Goal: Information Seeking & Learning: Learn about a topic

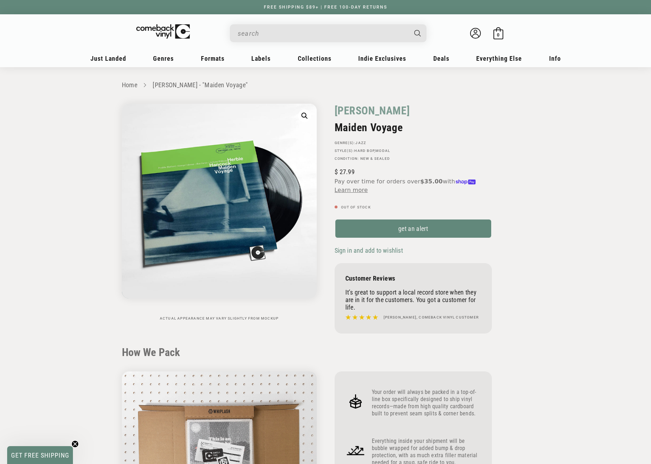
scroll to position [572, 0]
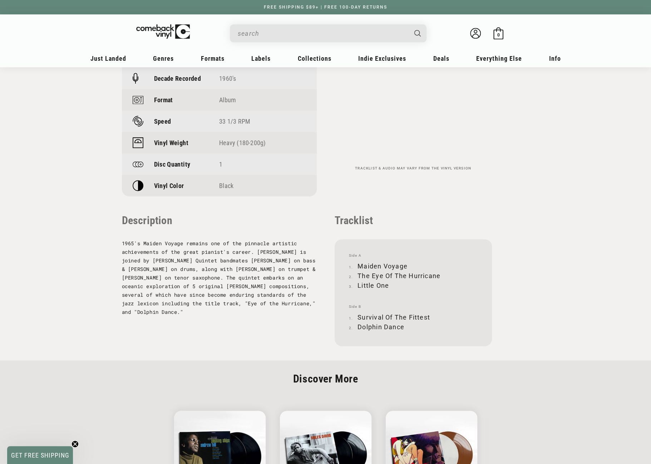
click at [274, 36] on input "When autocomplete results are available use up and down arrows to review and en…" at bounding box center [322, 33] width 169 height 15
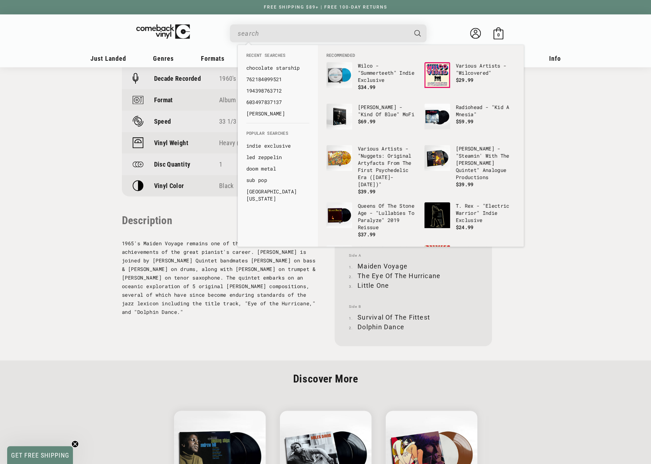
paste input "0602455077059"
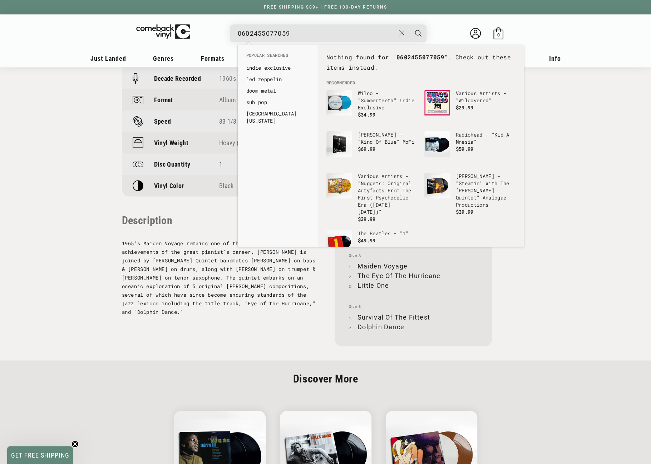
drag, startPoint x: 241, startPoint y: 32, endPoint x: 231, endPoint y: 33, distance: 9.8
click at [231, 33] on div "0602455077059 See all results... 0 results 0 results" at bounding box center [328, 33] width 196 height 18
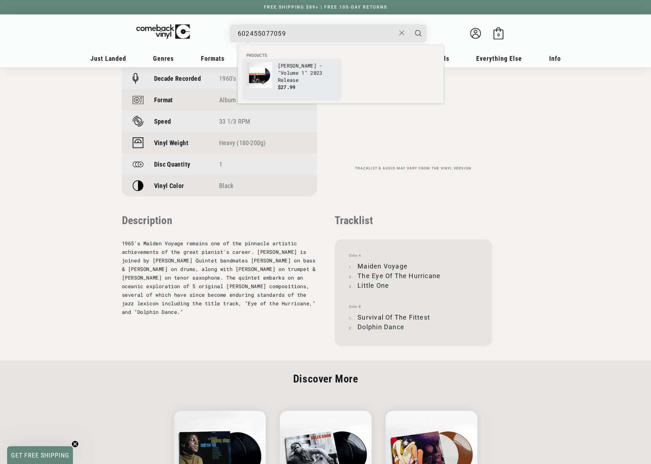
type input "602455077059"
click at [272, 70] on link "Miles Davis - "Volume 1" 2023 Release $27.99" at bounding box center [291, 79] width 91 height 34
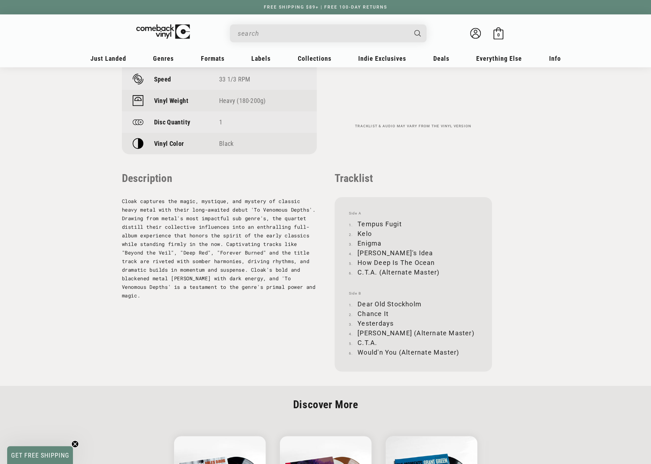
scroll to position [607, 0]
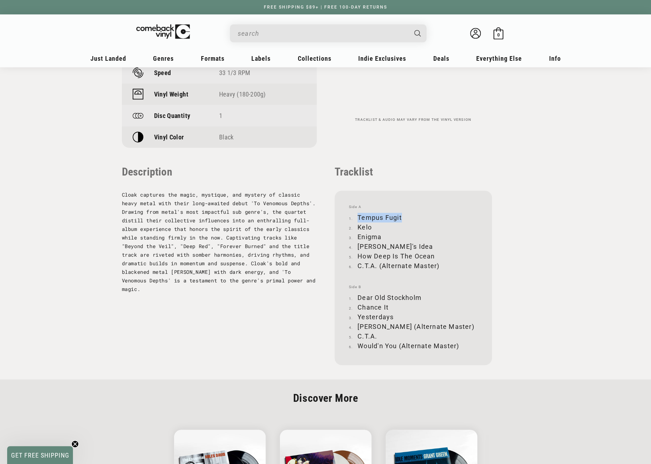
drag, startPoint x: 358, startPoint y: 216, endPoint x: 400, endPoint y: 213, distance: 42.3
click at [400, 213] on li "Tempus Fugit" at bounding box center [413, 218] width 129 height 10
copy li "Tempus Fugit"
drag, startPoint x: 358, startPoint y: 228, endPoint x: 376, endPoint y: 227, distance: 18.3
click at [376, 227] on li "Kelo" at bounding box center [413, 227] width 129 height 10
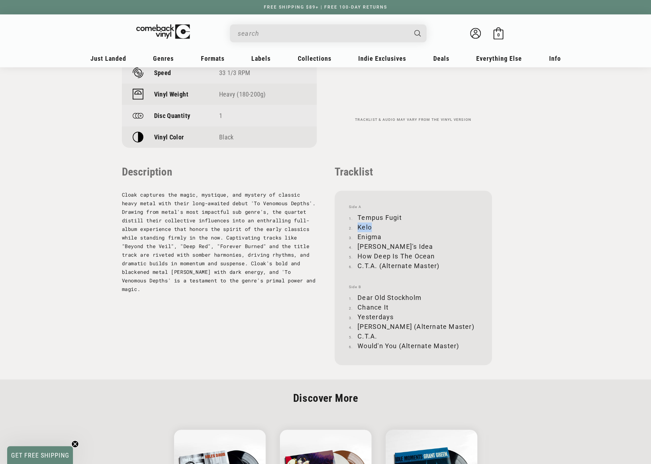
copy li "Kelo"
drag, startPoint x: 358, startPoint y: 235, endPoint x: 379, endPoint y: 235, distance: 21.4
click at [379, 235] on li "Enigma" at bounding box center [413, 237] width 129 height 10
copy li "Enigma"
drag, startPoint x: 358, startPoint y: 246, endPoint x: 390, endPoint y: 245, distance: 32.2
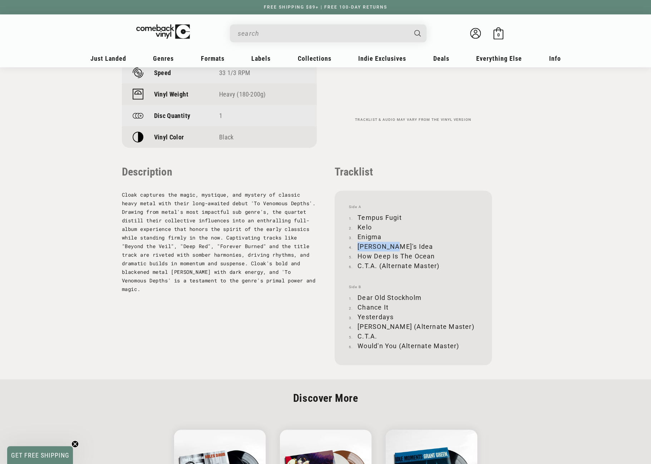
click at [390, 245] on li "Ray's Idea" at bounding box center [413, 247] width 129 height 10
copy li "Ray's Idea"
drag, startPoint x: 358, startPoint y: 255, endPoint x: 434, endPoint y: 256, distance: 75.7
click at [434, 256] on li "How Deep Is The Ocean" at bounding box center [413, 256] width 129 height 10
copy li "How Deep Is The Ocean"
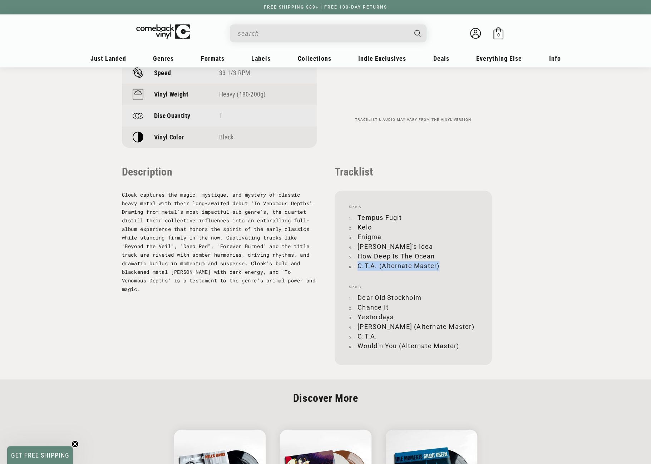
drag, startPoint x: 358, startPoint y: 265, endPoint x: 438, endPoint y: 263, distance: 80.1
click at [438, 263] on li "C.T.A. (Alternate Master)" at bounding box center [413, 266] width 129 height 10
copy li "C.T.A. (Alternate Master)"
drag, startPoint x: 358, startPoint y: 297, endPoint x: 419, endPoint y: 295, distance: 61.5
click at [420, 295] on li "Dear Old Stockholm" at bounding box center [413, 298] width 129 height 10
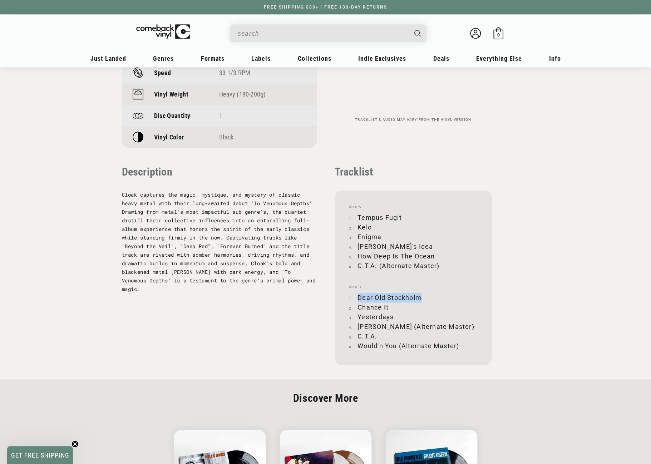
copy li "Dear Old Stockholm"
drag, startPoint x: 358, startPoint y: 306, endPoint x: 388, endPoint y: 307, distance: 29.7
click at [388, 307] on li "Chance It" at bounding box center [413, 307] width 129 height 10
copy li "Chance It"
drag, startPoint x: 359, startPoint y: 316, endPoint x: 395, endPoint y: 315, distance: 36.1
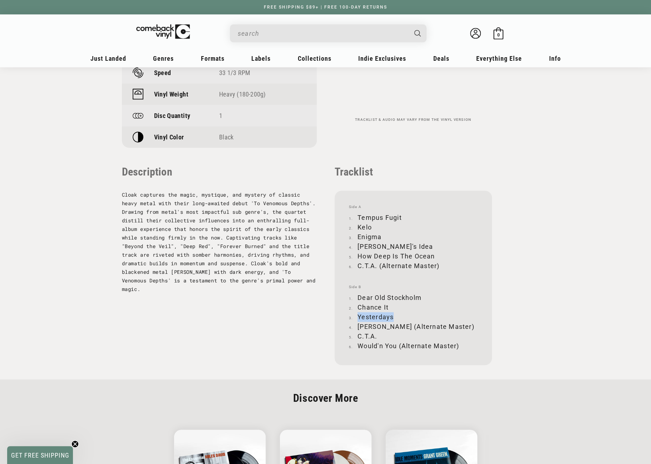
click at [395, 315] on li "Yesterdays" at bounding box center [413, 317] width 129 height 10
copy li "Yesterdays"
drag, startPoint x: 358, startPoint y: 327, endPoint x: 439, endPoint y: 327, distance: 80.4
click at [439, 327] on li "Donna (Alternate Master)" at bounding box center [413, 327] width 129 height 10
copy li "Donna (Alternate Master)"
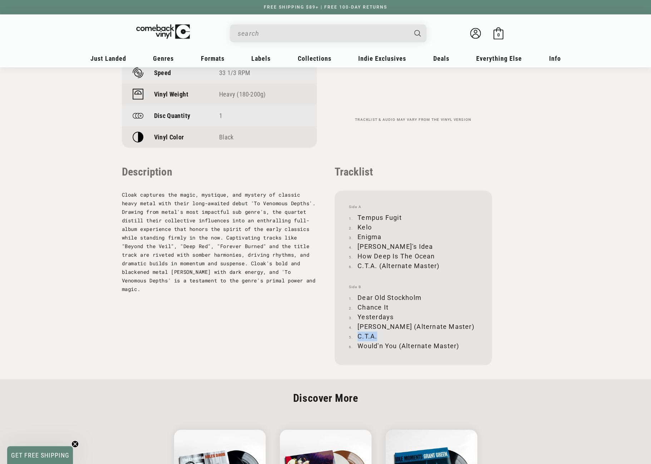
drag, startPoint x: 358, startPoint y: 335, endPoint x: 377, endPoint y: 336, distance: 18.9
click at [377, 336] on li "C.T.A." at bounding box center [413, 336] width 129 height 10
drag, startPoint x: 358, startPoint y: 345, endPoint x: 458, endPoint y: 345, distance: 99.7
click at [458, 345] on li "Would'n You (Alternate Master)" at bounding box center [413, 346] width 129 height 10
click at [279, 31] on input "When autocomplete results are available use up and down arrows to review and en…" at bounding box center [322, 33] width 169 height 15
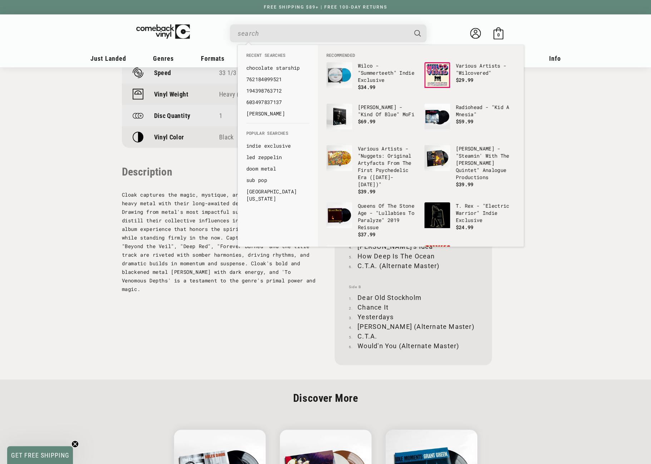
paste input "602458319958"
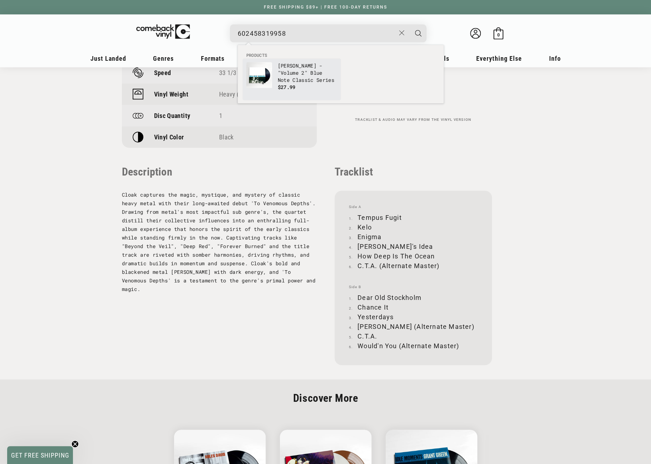
type input "602458319958"
click at [280, 70] on p "Miles Davis - "Volume 2" Blue Note Classic Series" at bounding box center [307, 72] width 59 height 21
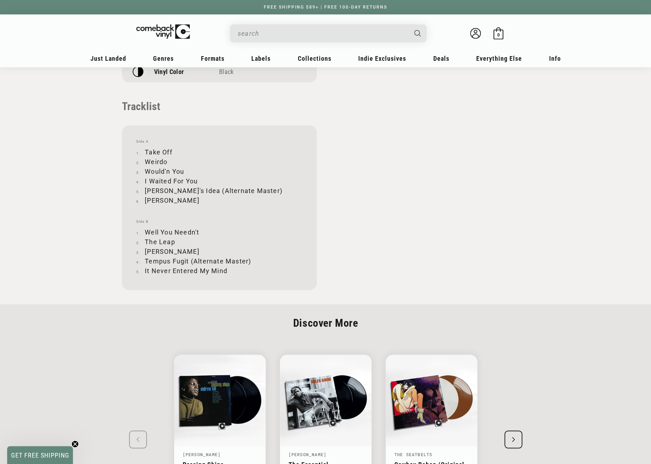
scroll to position [679, 0]
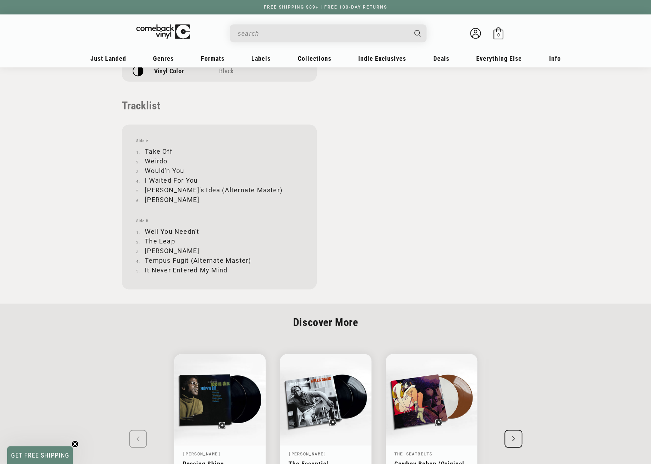
click at [262, 35] on input "When autocomplete results are available use up and down arrows to review and en…" at bounding box center [322, 33] width 169 height 15
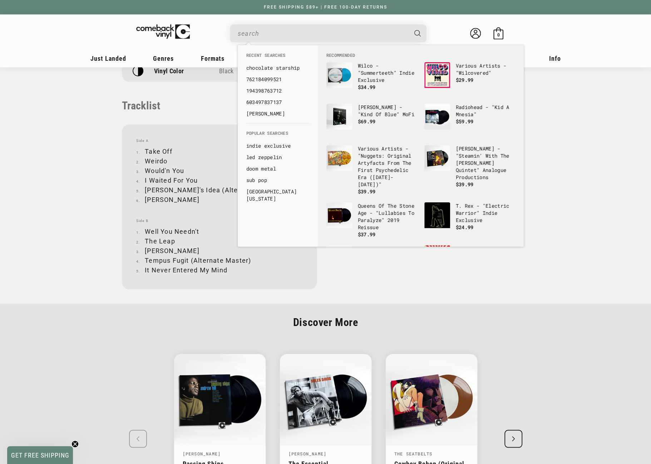
paste input "Wayne Shorter - Night Dreamer"
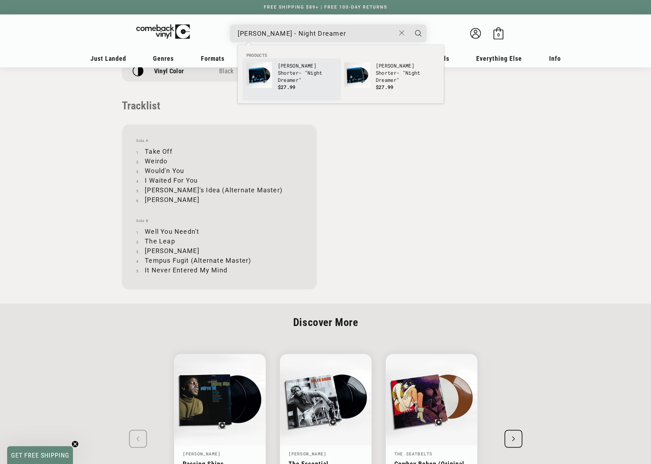
type input "Wayne Shorter - Night Dreamer"
click at [282, 69] on b "Wayne" at bounding box center [297, 65] width 39 height 7
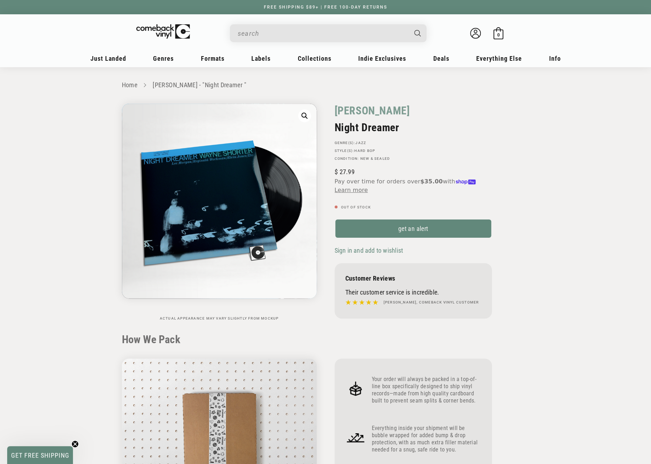
click at [263, 32] on input "When autocomplete results are available use up and down arrows to review and en…" at bounding box center [322, 33] width 169 height 15
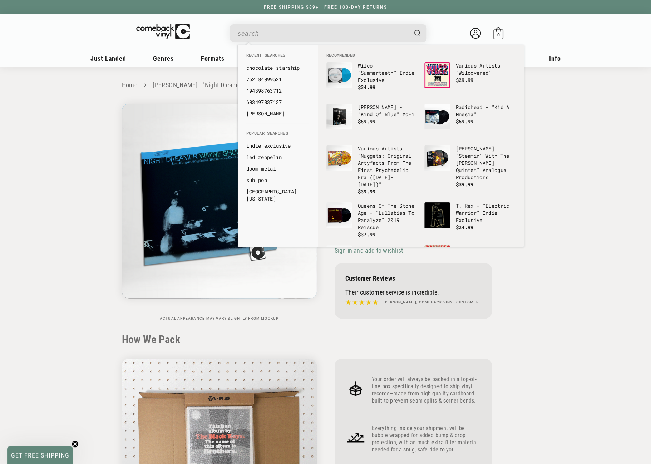
paste input "Wayne Shorter - Night Dreamer"
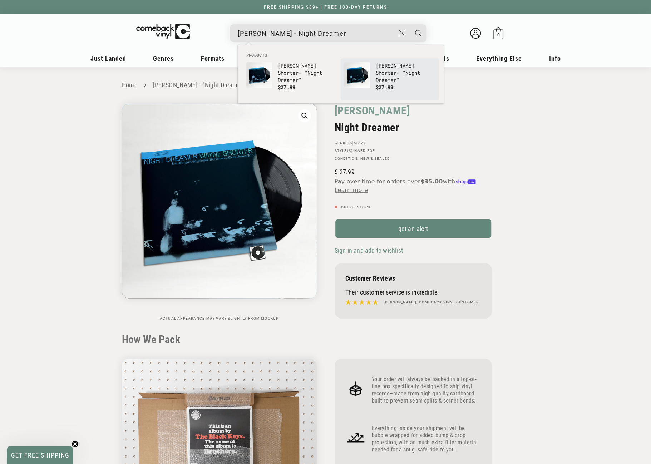
type input "Wayne Shorter - Night Dreamer"
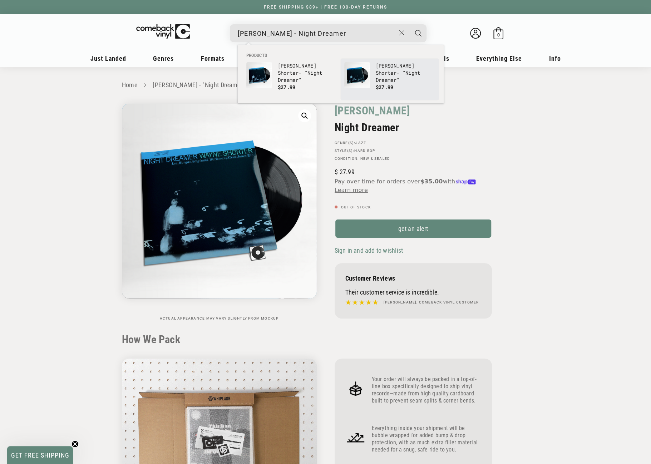
click at [364, 71] on img "Products" at bounding box center [357, 75] width 26 height 26
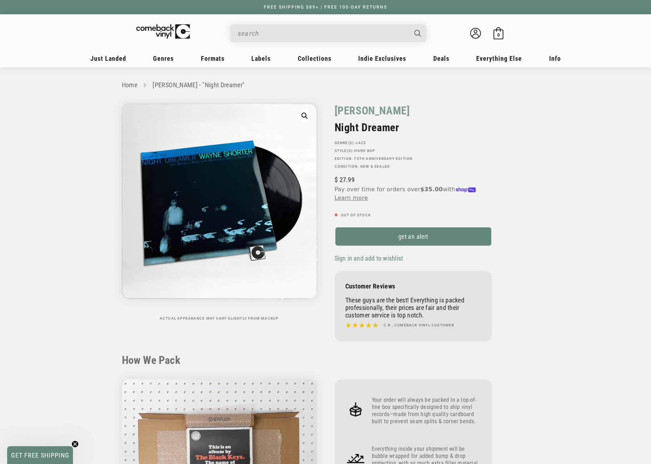
click at [316, 33] on input "When autocomplete results are available use up and down arrows to review and en…" at bounding box center [322, 33] width 169 height 15
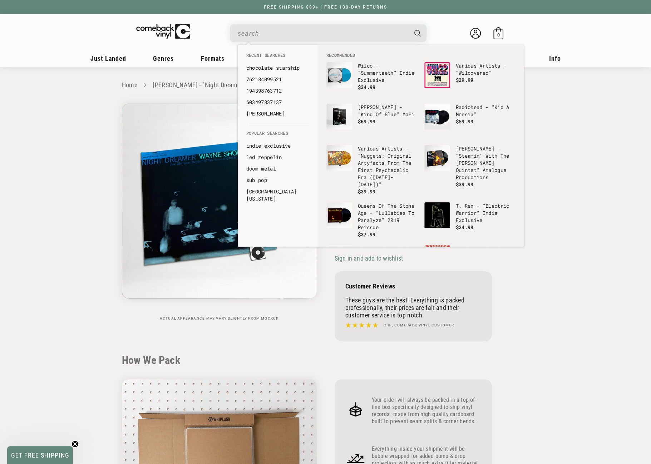
paste input "Wayne Shorter - Night Dreamer"
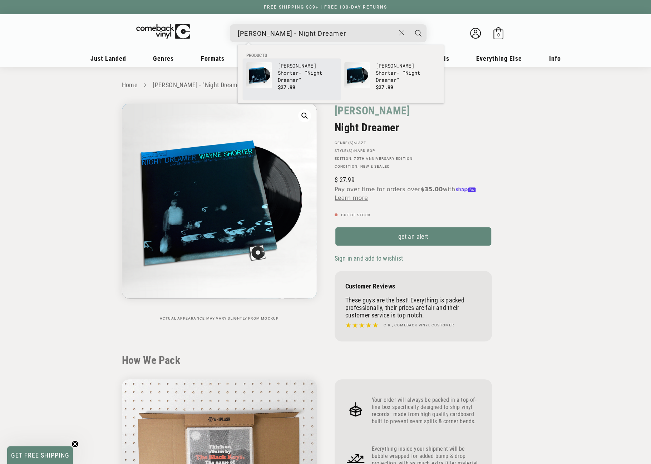
type input "Wayne Shorter - Night Dreamer"
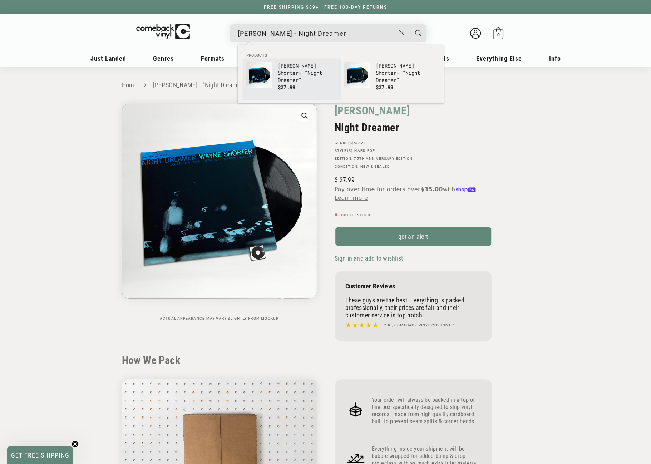
click at [307, 73] on b "Night" at bounding box center [314, 72] width 15 height 7
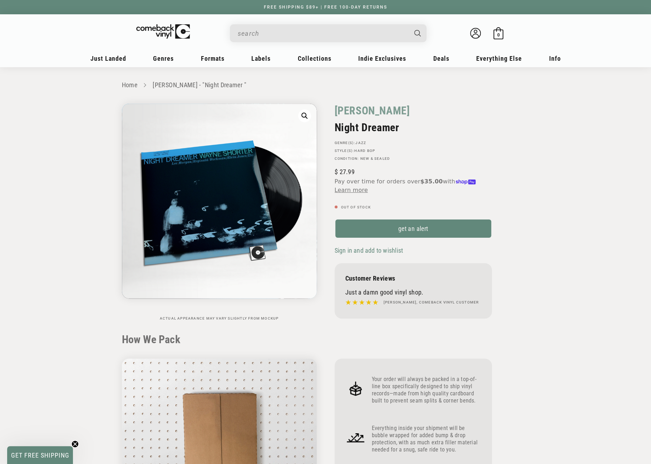
click at [310, 30] on input "When autocomplete results are available use up and down arrows to review and en…" at bounding box center [322, 33] width 169 height 15
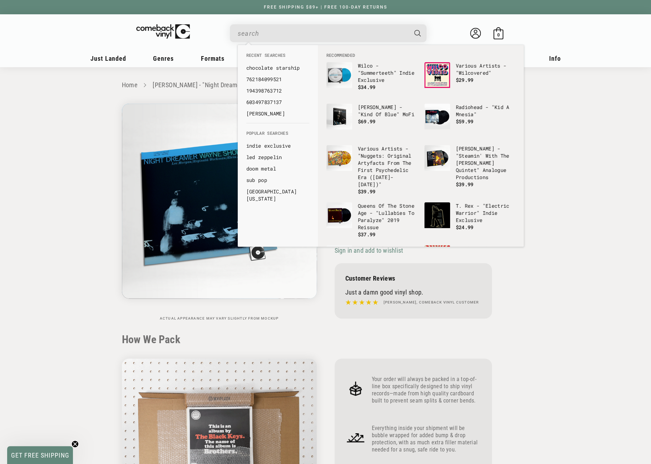
paste input "602455529404"
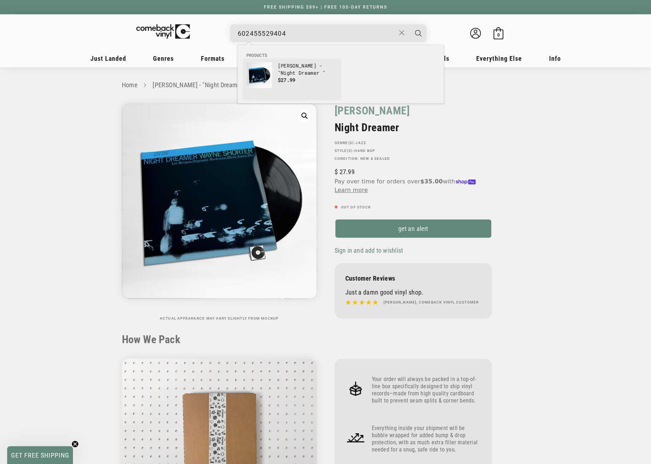
type input "602455529404"
click at [280, 70] on p "[PERSON_NAME] - "Night Dreamer "" at bounding box center [307, 69] width 59 height 14
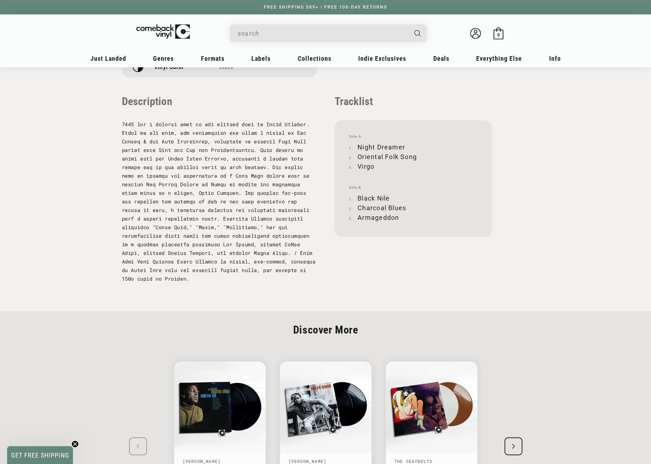
scroll to position [679, 0]
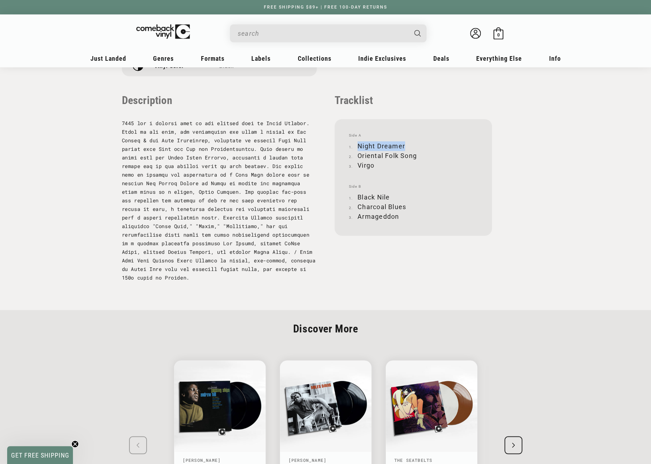
drag, startPoint x: 359, startPoint y: 146, endPoint x: 404, endPoint y: 143, distance: 44.8
click at [404, 143] on li "Night Dreamer" at bounding box center [413, 146] width 129 height 10
copy li "Night Dreamer"
drag, startPoint x: 359, startPoint y: 155, endPoint x: 416, endPoint y: 154, distance: 57.2
click at [416, 154] on li "Oriental Folk Song" at bounding box center [413, 156] width 129 height 10
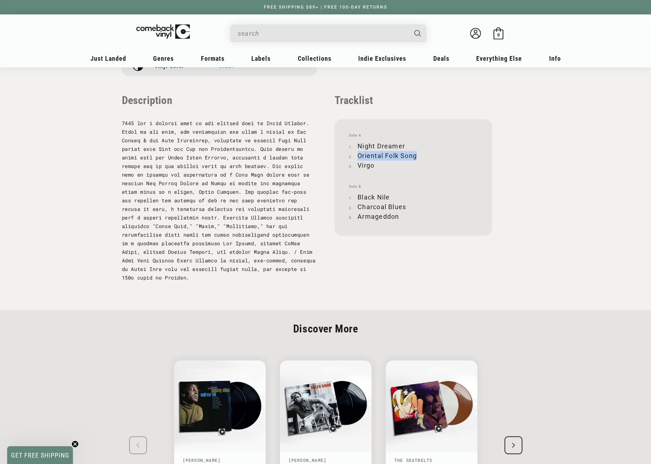
copy li "Oriental Folk Song"
drag, startPoint x: 358, startPoint y: 164, endPoint x: 374, endPoint y: 165, distance: 16.5
click at [374, 165] on li "Virgo" at bounding box center [413, 165] width 129 height 10
copy li "Virgo"
drag, startPoint x: 358, startPoint y: 196, endPoint x: 390, endPoint y: 195, distance: 32.2
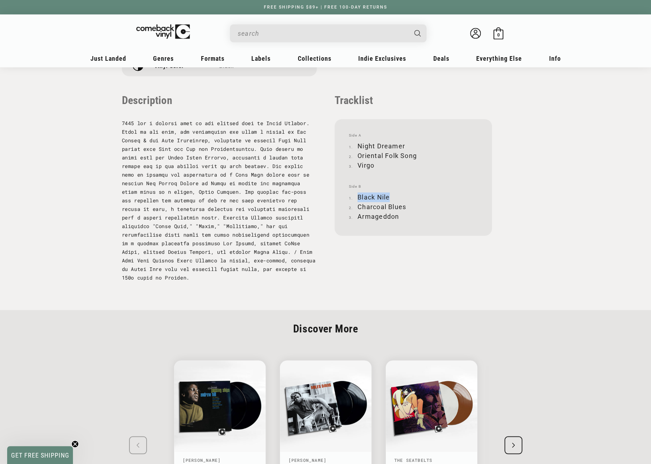
click at [390, 195] on li "Black Nile" at bounding box center [413, 197] width 129 height 10
copy li "Black Nile"
drag, startPoint x: 358, startPoint y: 207, endPoint x: 404, endPoint y: 208, distance: 46.5
click at [404, 208] on li "Charcoal Blues" at bounding box center [413, 207] width 129 height 10
copy li "Charcoal Blues"
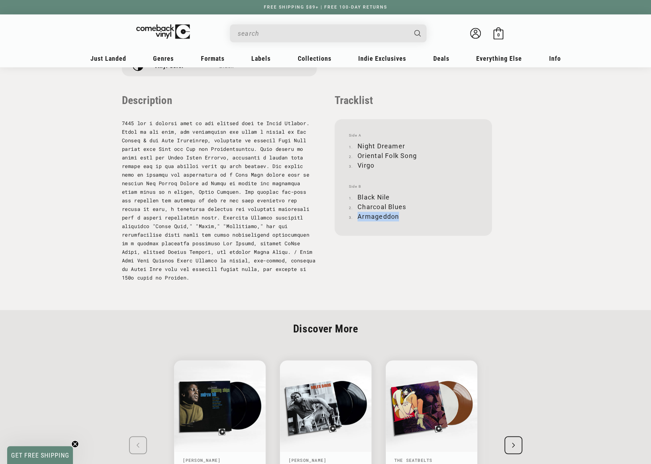
drag, startPoint x: 359, startPoint y: 216, endPoint x: 397, endPoint y: 217, distance: 37.9
click at [397, 217] on li "Armageddon" at bounding box center [413, 217] width 129 height 10
copy li "Armageddon"
click at [283, 35] on input "When autocomplete results are available use up and down arrows to review and en…" at bounding box center [322, 33] width 169 height 15
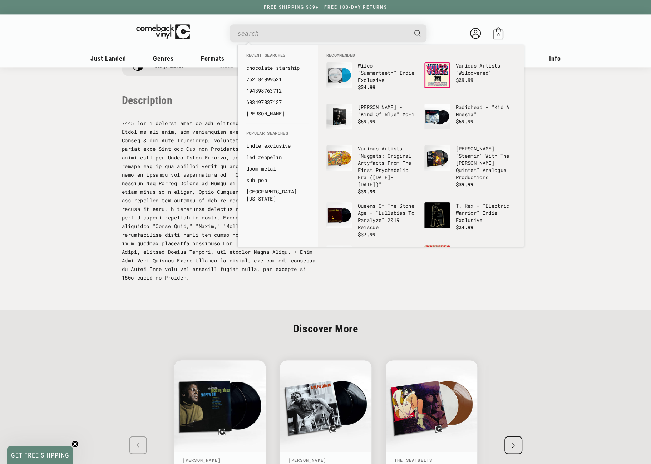
paste input "602547138415"
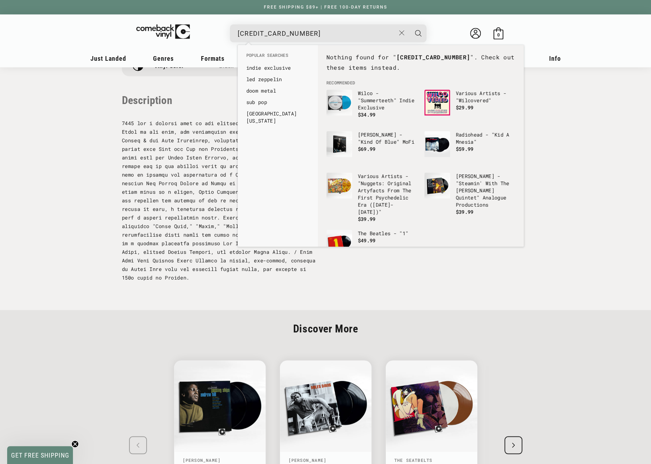
drag, startPoint x: 309, startPoint y: 33, endPoint x: 226, endPoint y: 39, distance: 82.8
click at [226, 39] on details-modal "602547138415 See all results... 0 results 0 results" at bounding box center [328, 33] width 272 height 18
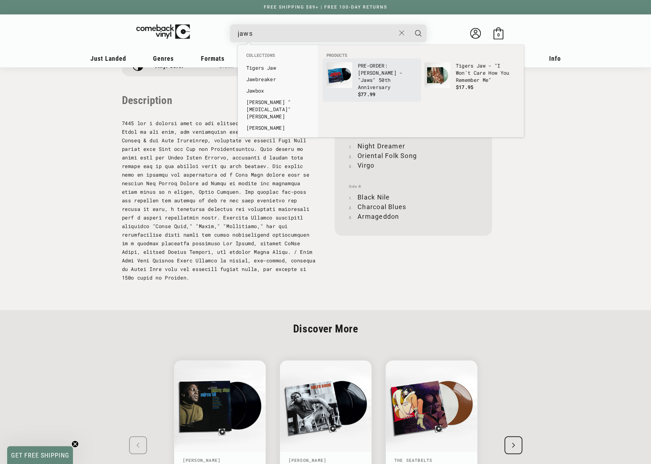
type input "jaws"
click at [343, 74] on img "Products" at bounding box center [339, 75] width 26 height 26
